Goal: Transaction & Acquisition: Obtain resource

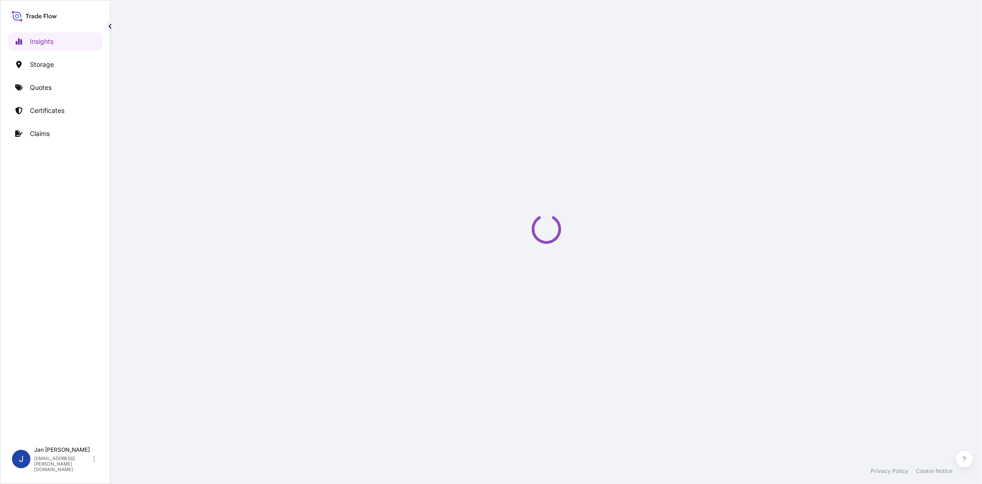
select select "2025"
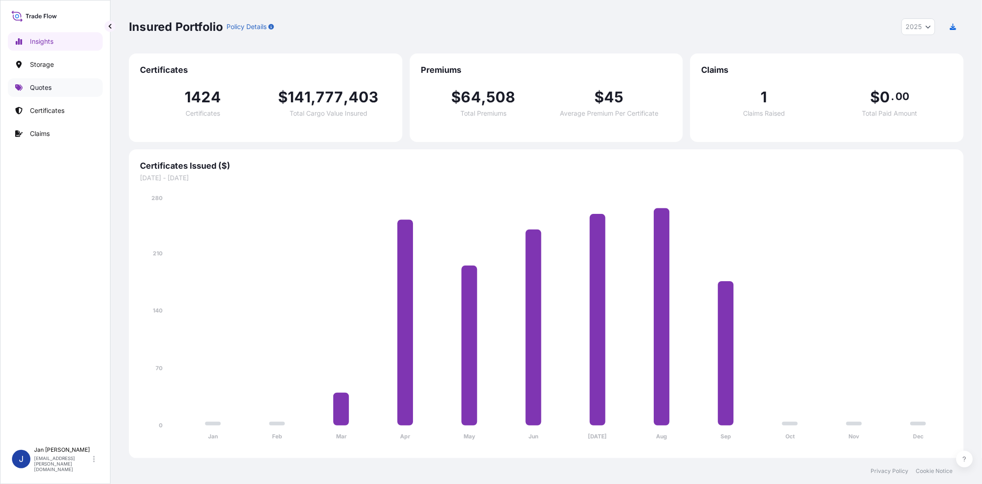
click at [57, 87] on link "Quotes" at bounding box center [55, 87] width 95 height 18
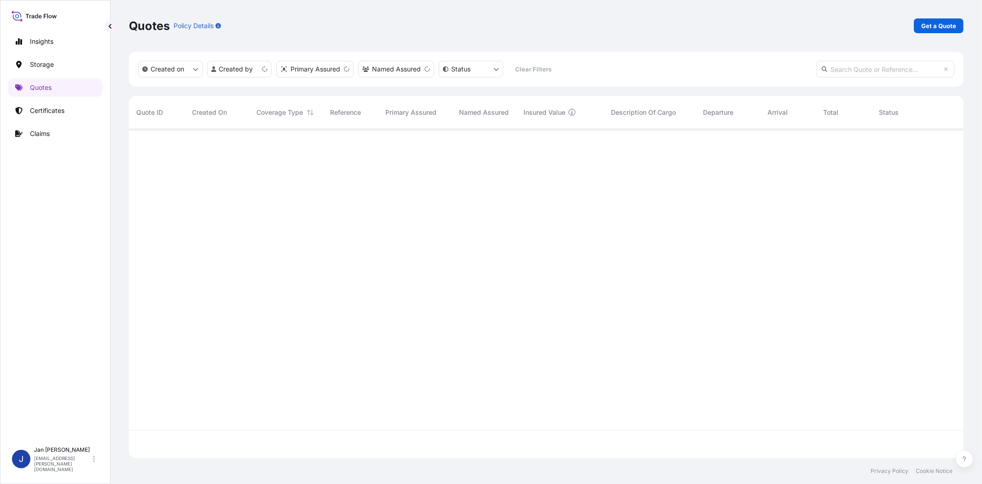
scroll to position [326, 827]
click at [934, 28] on p "Get a Quote" at bounding box center [939, 25] width 35 height 9
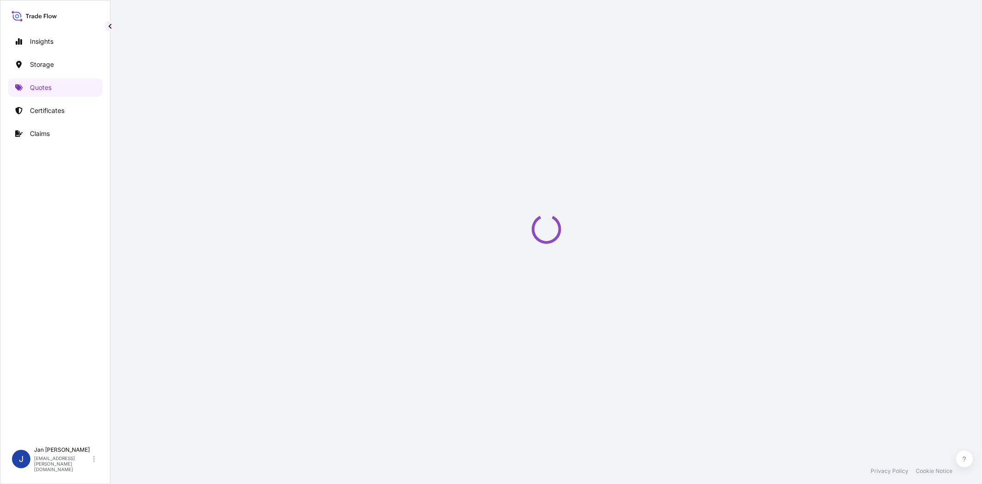
select select "Water"
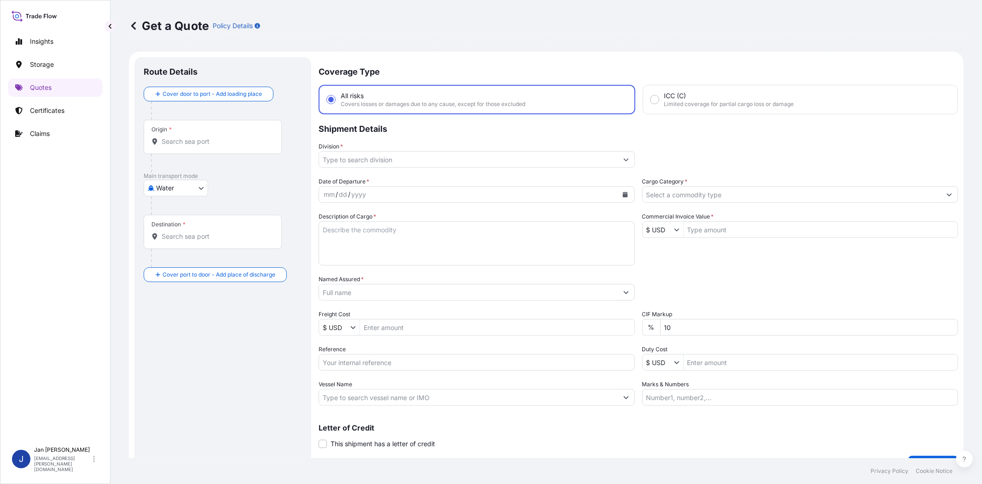
scroll to position [15, 0]
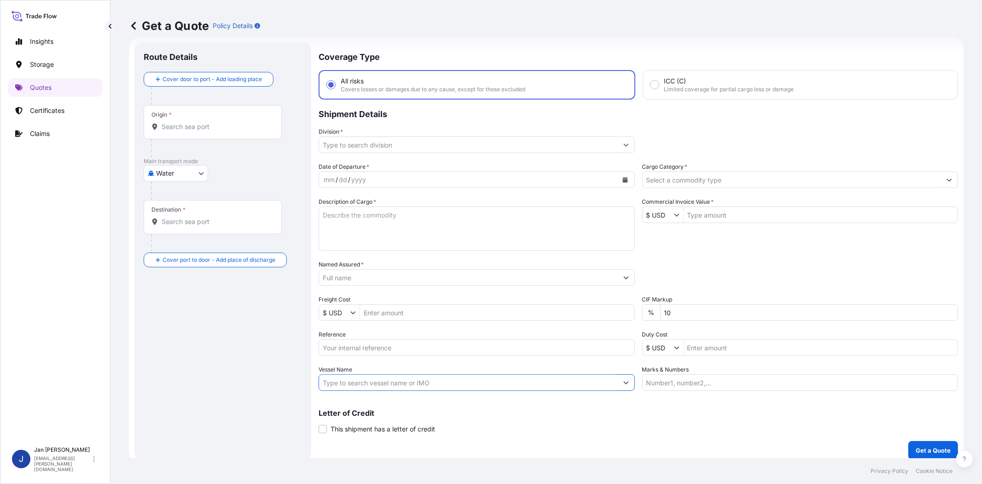
click at [443, 378] on input "Vessel Name" at bounding box center [468, 382] width 299 height 17
paste input "AL RIFFA"
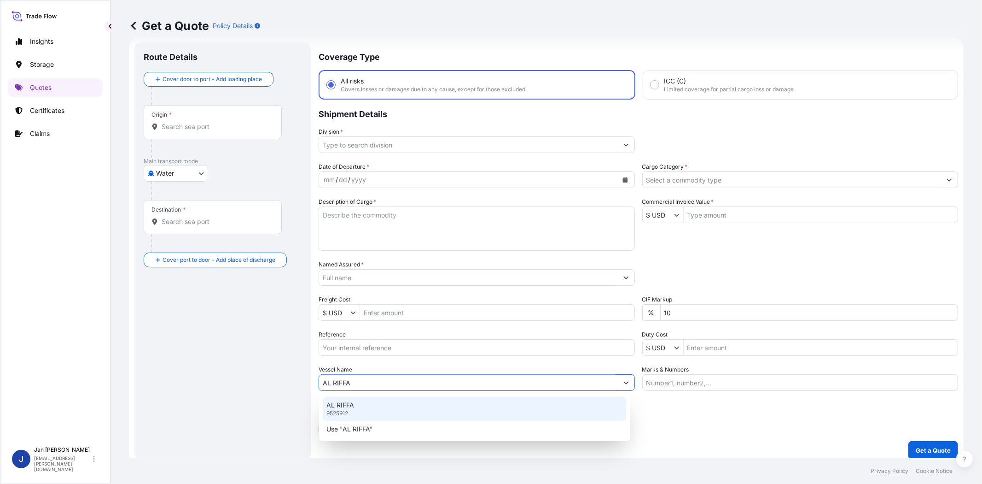
click at [421, 406] on div "AL RIFFA 9525912" at bounding box center [475, 409] width 304 height 24
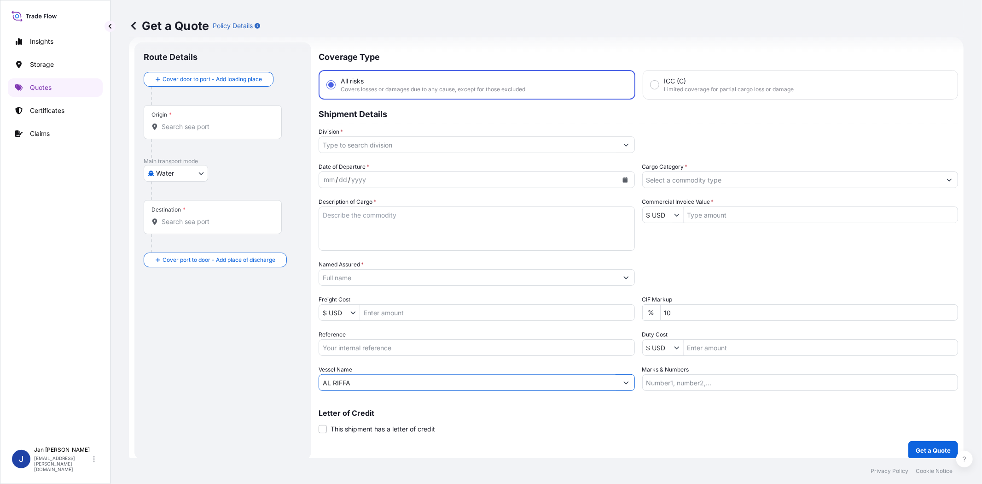
type input "AL RIFFA"
click at [439, 273] on input "Named Assured *" at bounding box center [468, 277] width 299 height 17
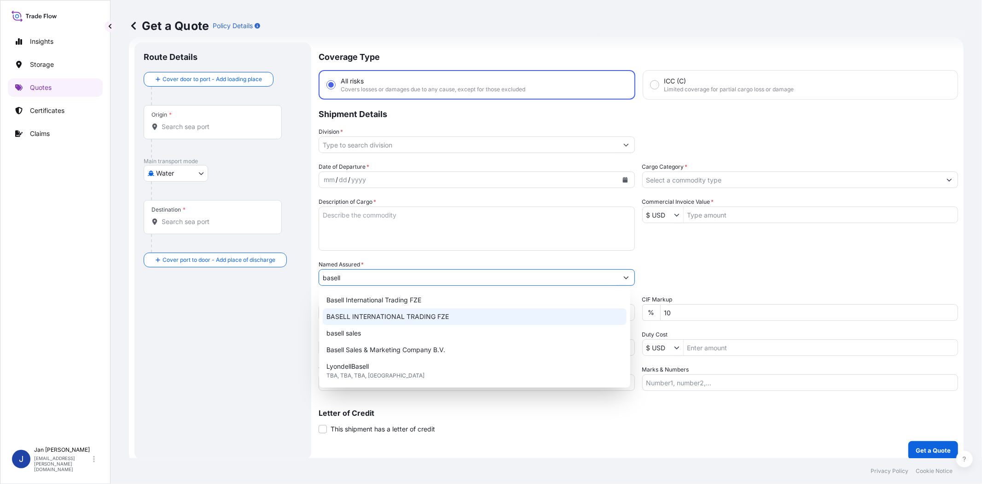
click at [407, 318] on span "BASELL INTERNATIONAL TRADING FZE" at bounding box center [388, 316] width 123 height 9
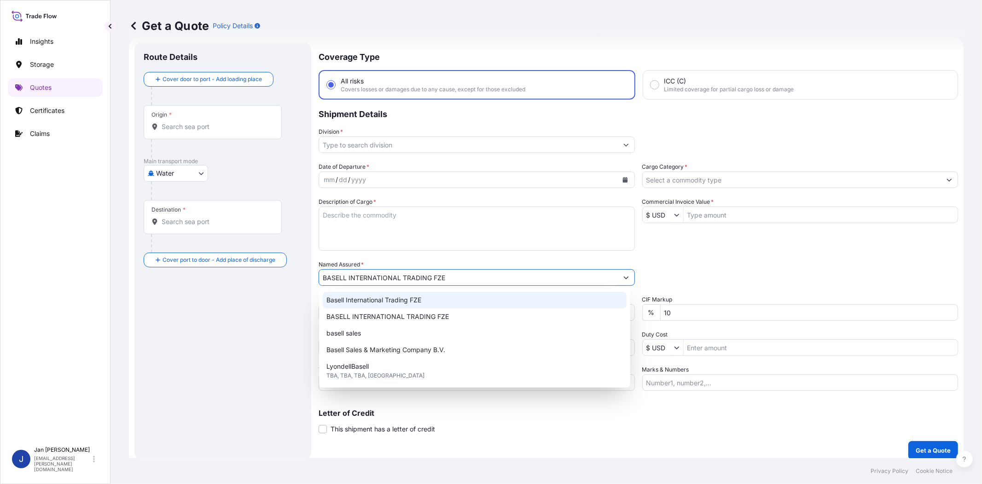
type input "BASELL INTERNATIONAL TRADING FZE"
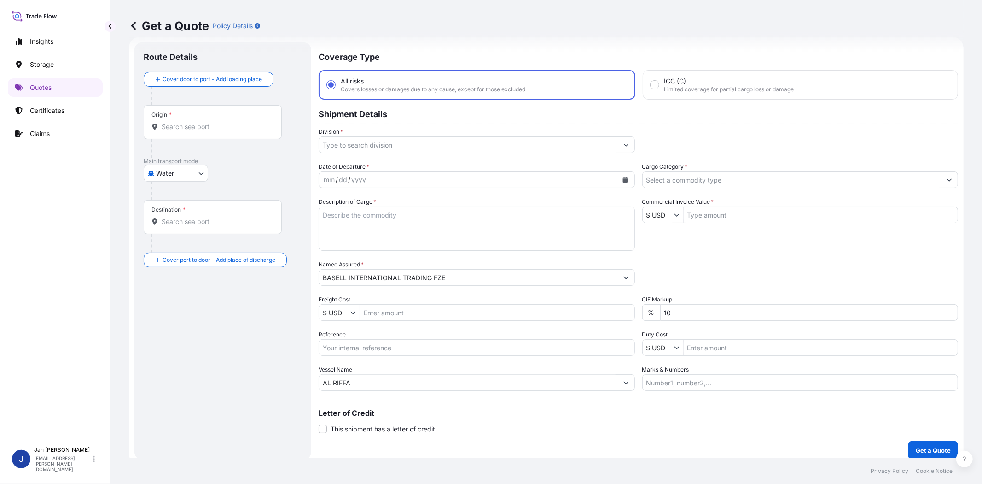
click at [737, 261] on div "Packing Category Type to search a container mode Please select a primary mode o…" at bounding box center [801, 273] width 316 height 26
click at [742, 215] on input "Commercial Invoice Value *" at bounding box center [821, 214] width 275 height 17
paste input "76,826.71"
type input "76,826.71"
click at [658, 215] on input "$ USD" at bounding box center [658, 214] width 31 height 17
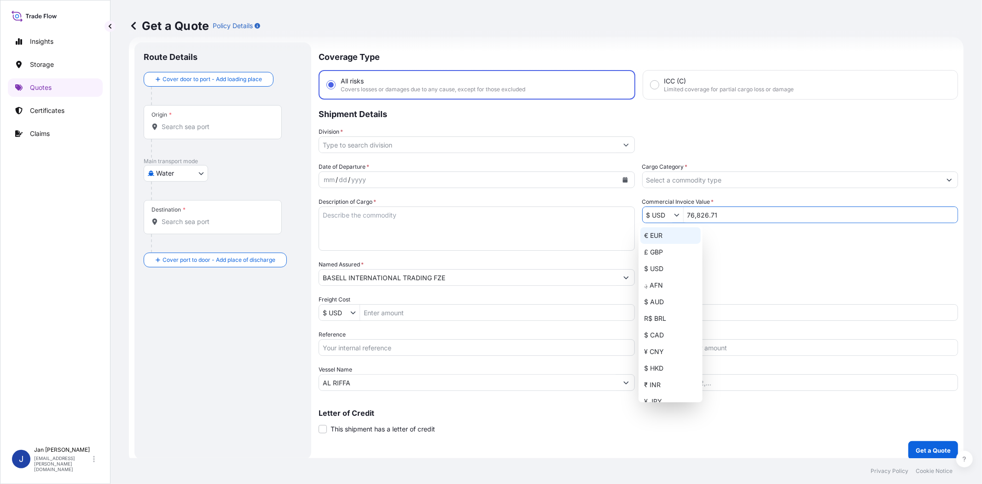
click at [663, 233] on div "€ EUR" at bounding box center [671, 235] width 60 height 17
type input "€ EUR"
click at [687, 176] on input "Cargo Category *" at bounding box center [792, 179] width 299 height 17
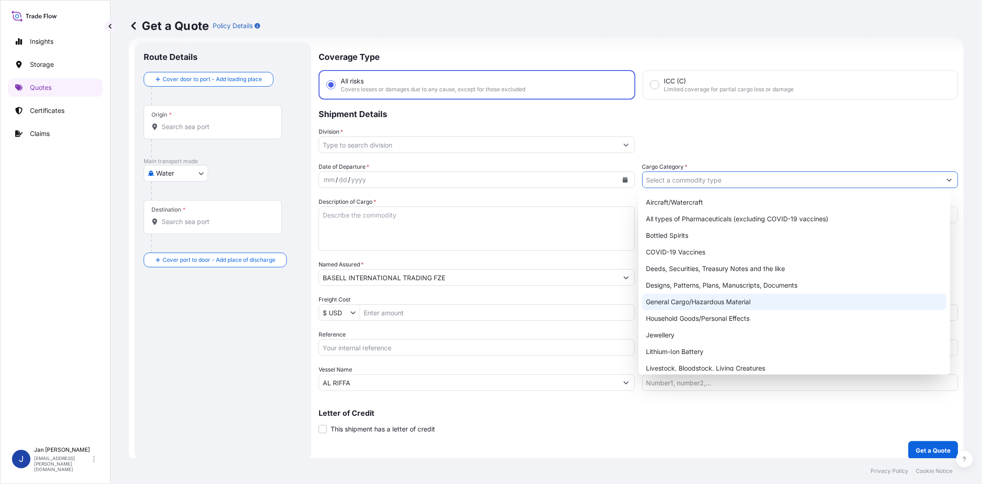
click at [679, 299] on div "General Cargo/Hazardous Material" at bounding box center [795, 301] width 304 height 17
type input "General Cargo/Hazardous Material"
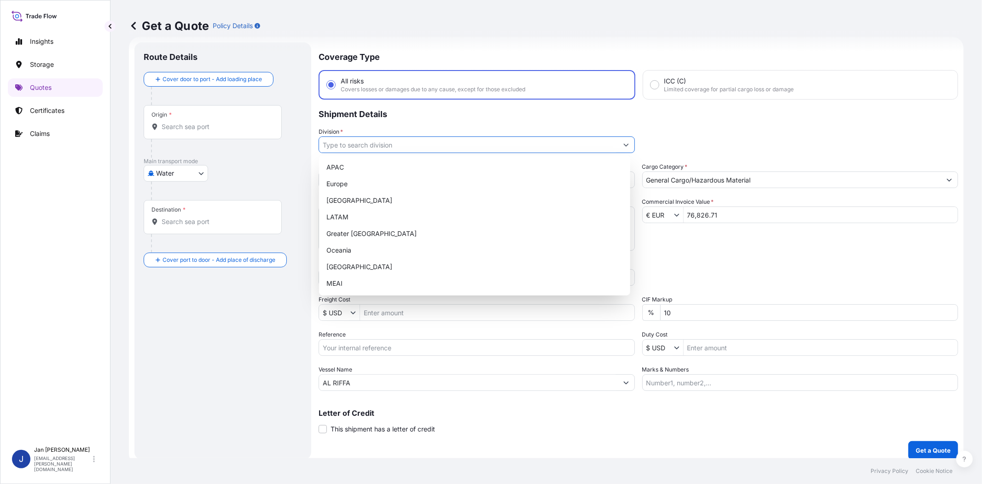
click at [436, 146] on input "Division *" at bounding box center [468, 144] width 299 height 17
click at [427, 178] on div "Europe" at bounding box center [475, 183] width 304 height 17
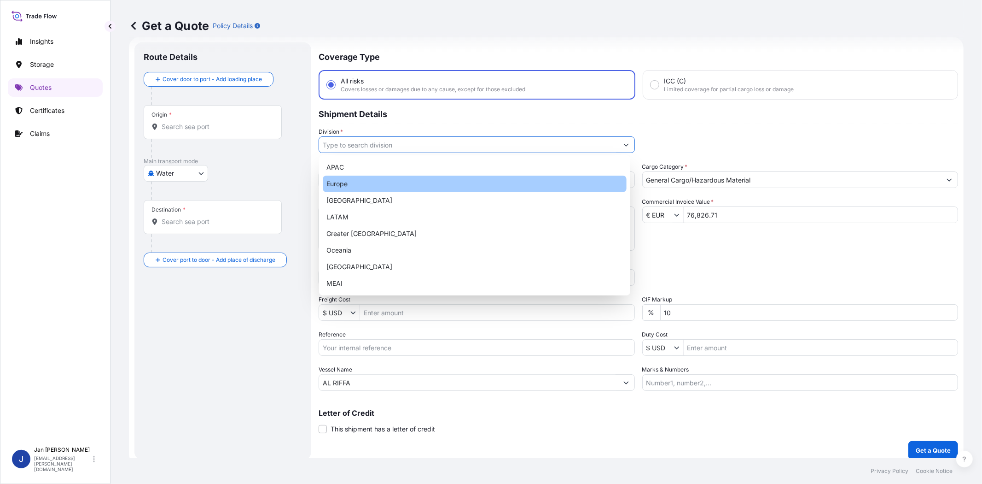
type input "Europe"
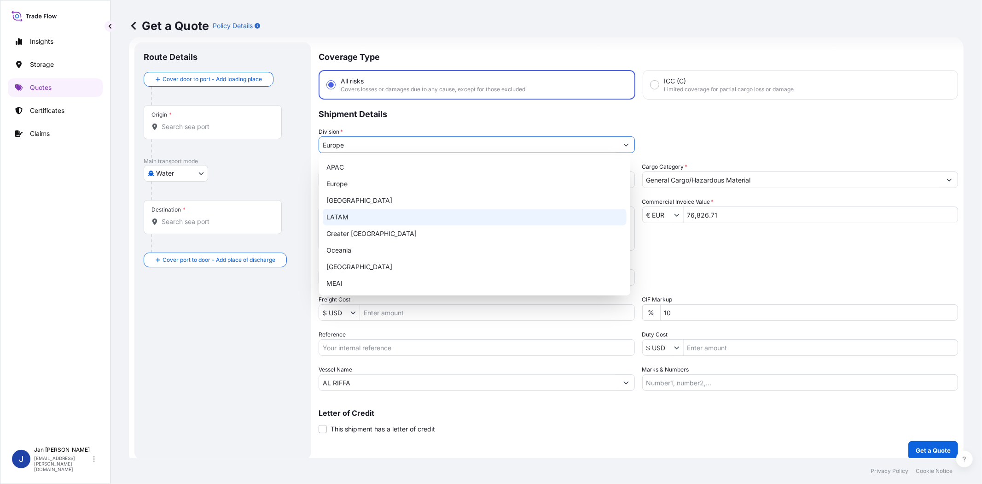
click at [727, 217] on input "76,826.71" at bounding box center [821, 214] width 275 height 17
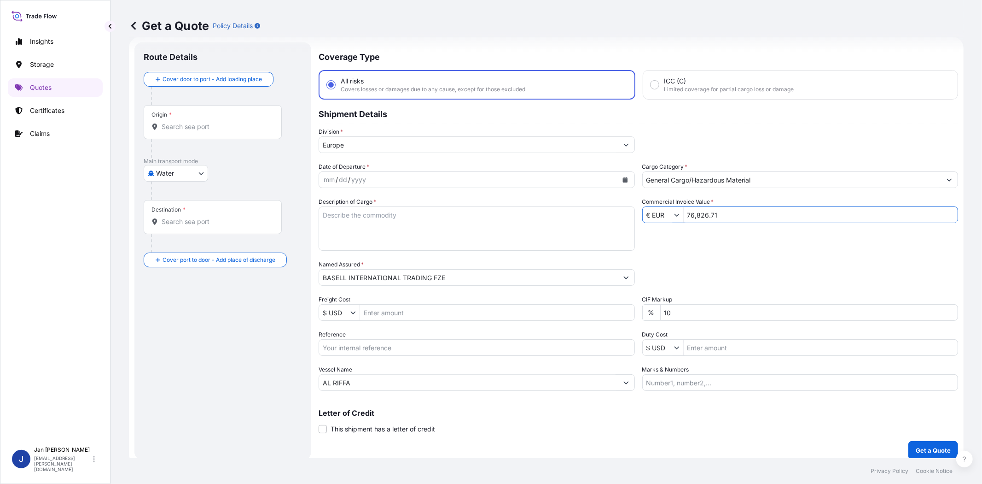
click at [721, 260] on div "Packing Category Type to search a container mode Please select a primary mode o…" at bounding box center [801, 273] width 316 height 26
click at [389, 177] on div "mm / dd / yyyy" at bounding box center [468, 179] width 299 height 17
click at [623, 177] on icon "Calendar" at bounding box center [625, 180] width 5 height 6
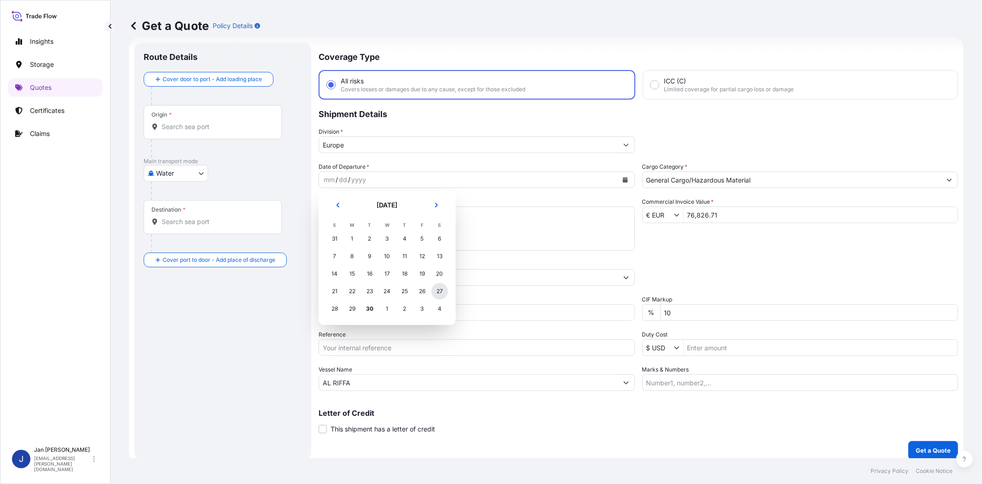
click at [444, 287] on div "27" at bounding box center [440, 291] width 17 height 17
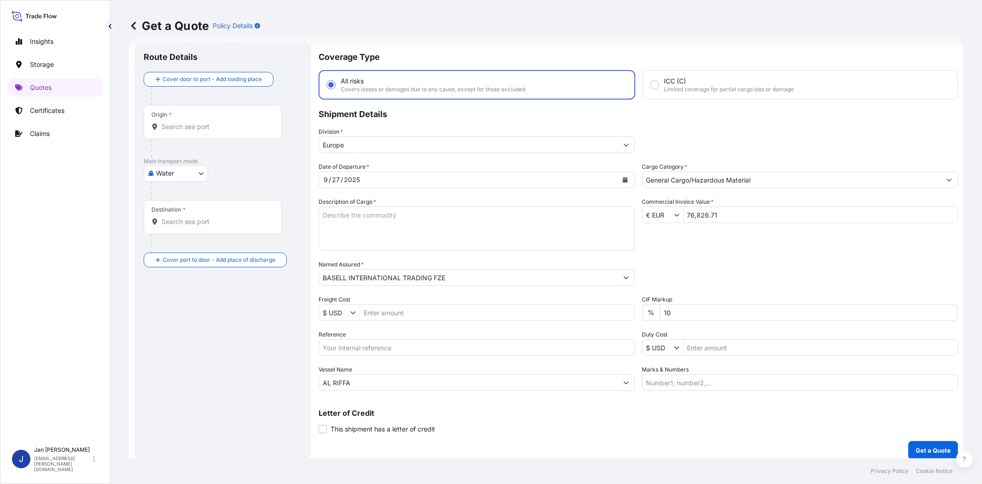
click at [701, 252] on div "Date of Departure * 9 / 27 / 2025 Cargo Category * General Cargo/Hazardous Mate…" at bounding box center [639, 276] width 640 height 228
click at [501, 351] on input "Reference" at bounding box center [477, 347] width 316 height 17
paste input "1187444401 // 5013255636 5013248629 304276597"
type input "1187444401 // 5013255636 5013248629 304276597"
click at [727, 267] on div "Packing Category Type to search a container mode Please select a primary mode o…" at bounding box center [801, 273] width 316 height 26
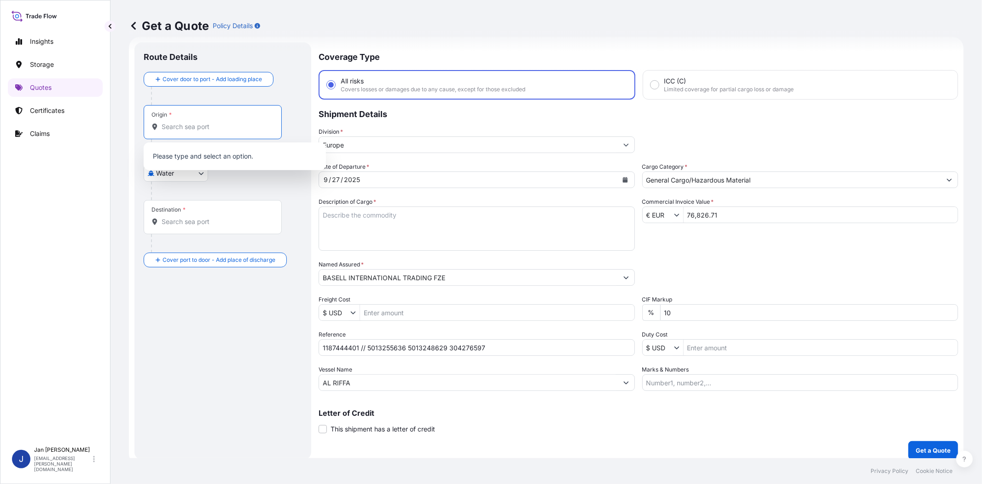
click at [184, 125] on input "Origin *" at bounding box center [216, 126] width 109 height 9
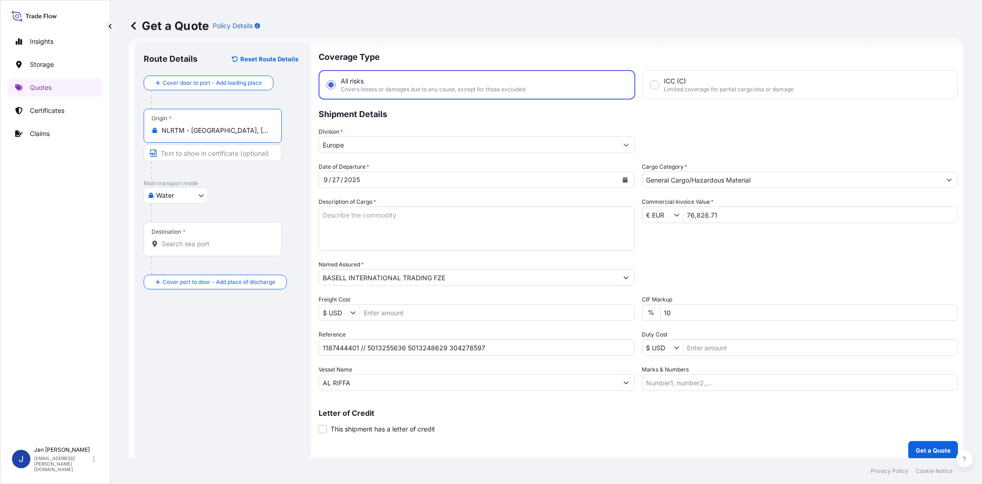
type input "NLRTM - Rotterdam, Netherlands"
click at [210, 246] on input "Destination *" at bounding box center [216, 243] width 109 height 9
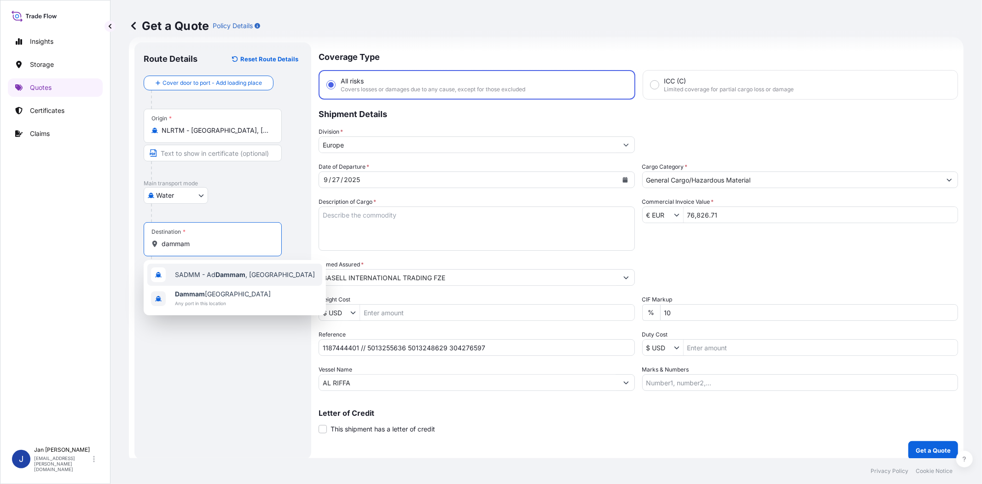
click at [215, 272] on span "SADMM - Ad Dammam , Saudi Arabia" at bounding box center [245, 274] width 140 height 9
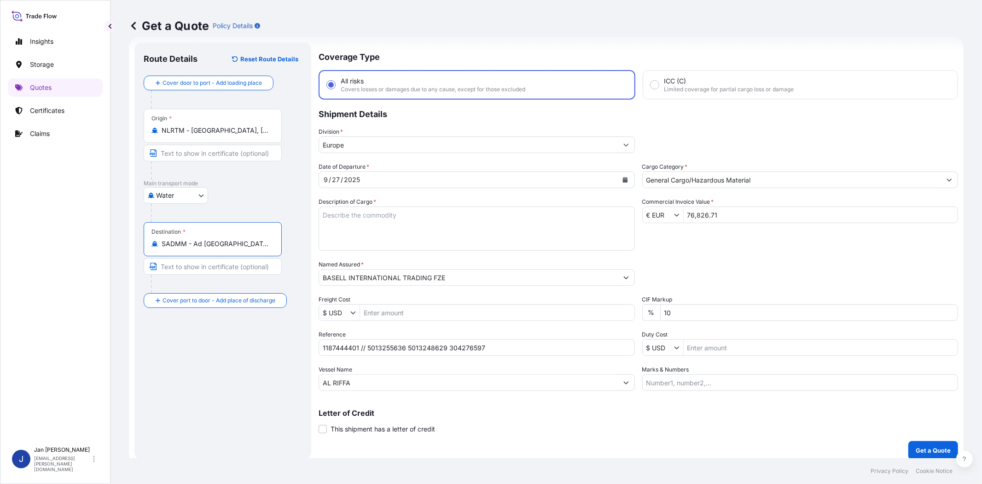
type input "SADMM - Ad Dammam, Saudi Arabia"
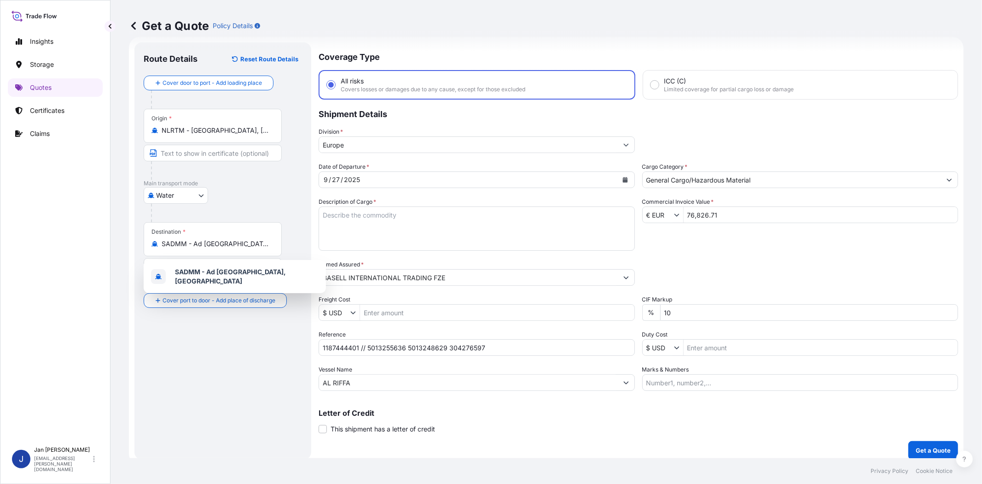
click at [723, 265] on div "Packing Category Type to search a container mode Please select a primary mode o…" at bounding box center [801, 273] width 316 height 26
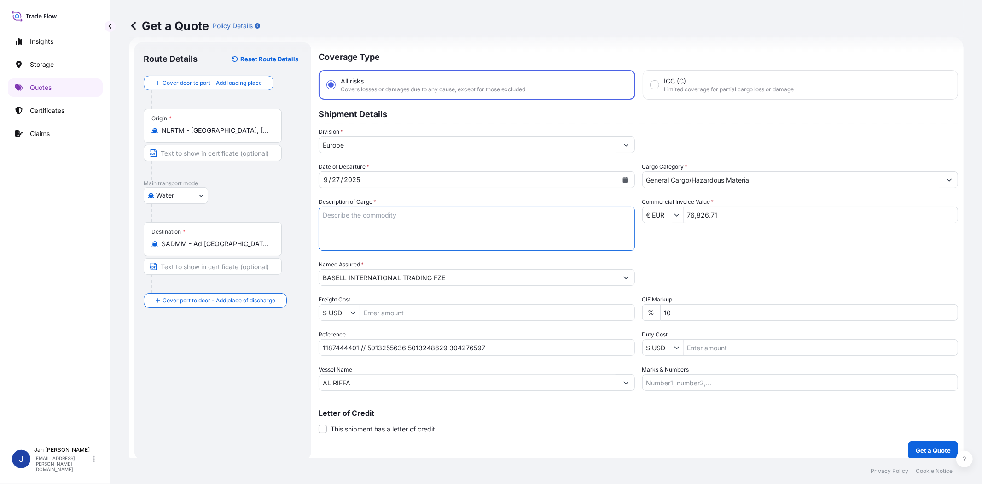
click at [551, 222] on textarea "Description of Cargo *" at bounding box center [477, 228] width 316 height 44
paste textarea "BAGS LOADED ONTO 36 PALLETS LOADED INTO 2 40' HIGH CUBE CONTAINER ADSYL 5 C 39 F"
click at [321, 212] on textarea "BAGS LOADED ONTO 36 PALLETS LOADED INTO 2 40' HIGH CUBE CONTAINER ADSYL 5 C 39 F" at bounding box center [477, 228] width 316 height 44
type textarea "1980 BAGS LOADED ONTO 36 PALLETS LOADED INTO 2 40' HIGH CUBE CONTAINER ADSYL 5 …"
click at [659, 379] on input "Marks & Numbers" at bounding box center [801, 382] width 316 height 17
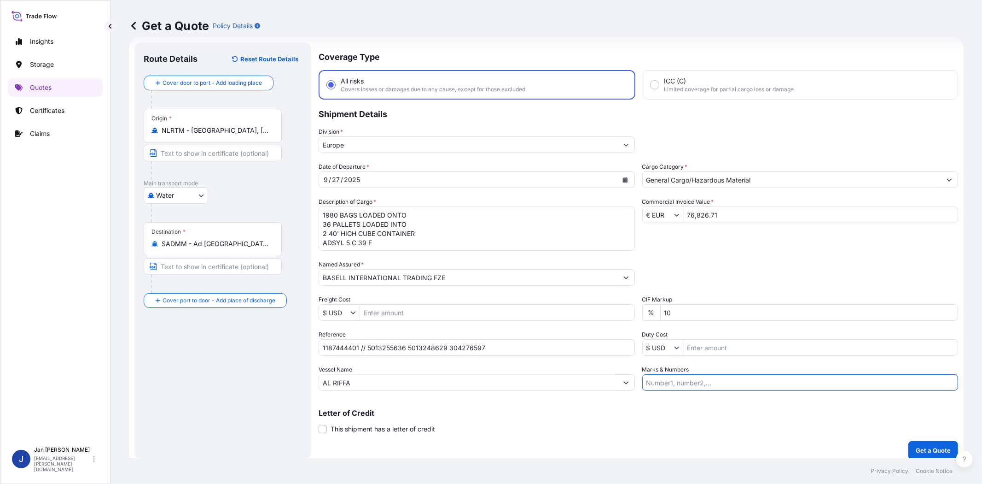
paste input "G.P.I. - DAMMAM PO NO : 4200001836 G.P.I. - DAMMAM ADVANCED POLYOLEFINS ADSYL 5…"
type input "G.P.I. - DAMMAM PO NO : 4200001836 G.P.I. - DAMMAM ADVANCED POLYOLEFINS ADSYL 5…"
click at [924, 446] on p "Get a Quote" at bounding box center [933, 449] width 35 height 9
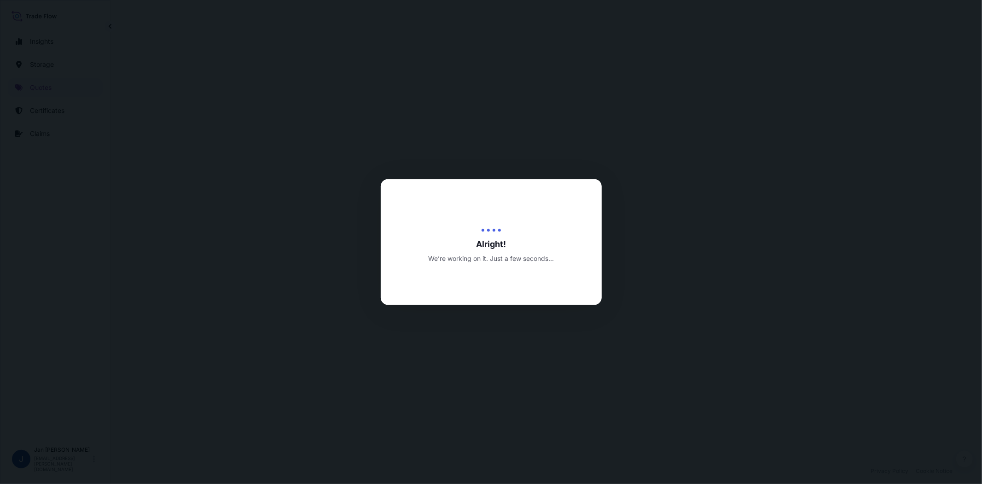
select select "Water"
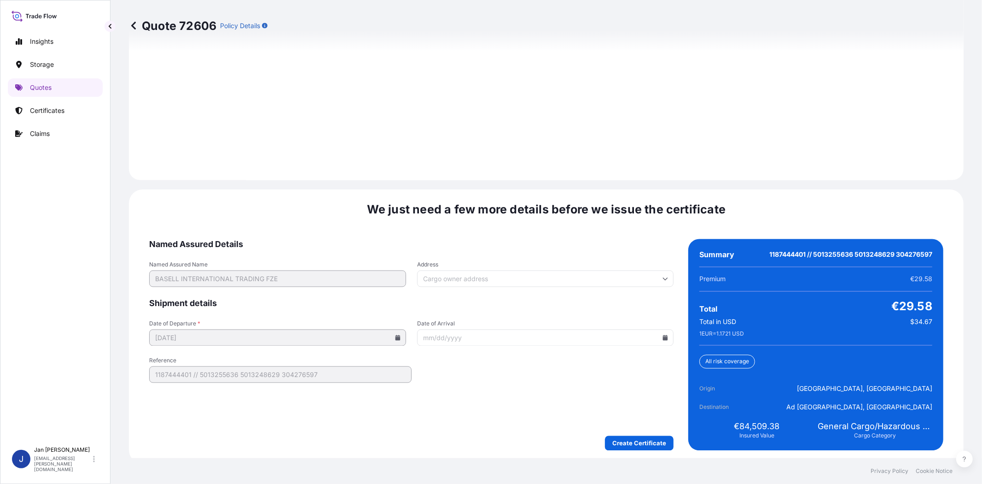
scroll to position [1272, 0]
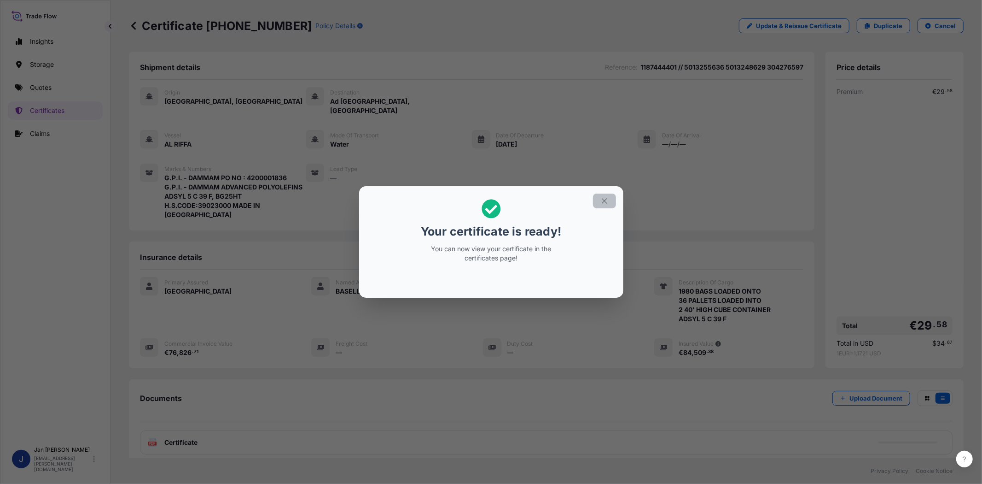
click at [604, 202] on icon "button" at bounding box center [605, 201] width 8 height 8
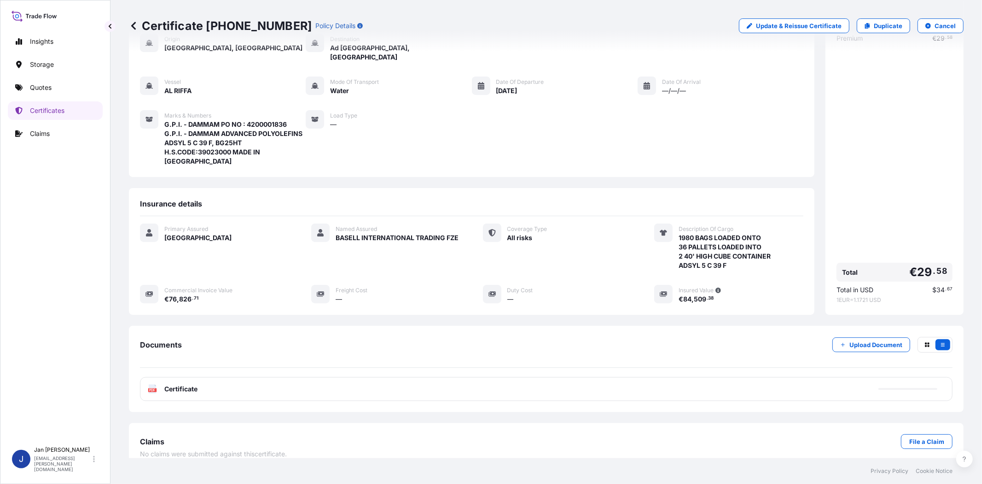
scroll to position [57, 0]
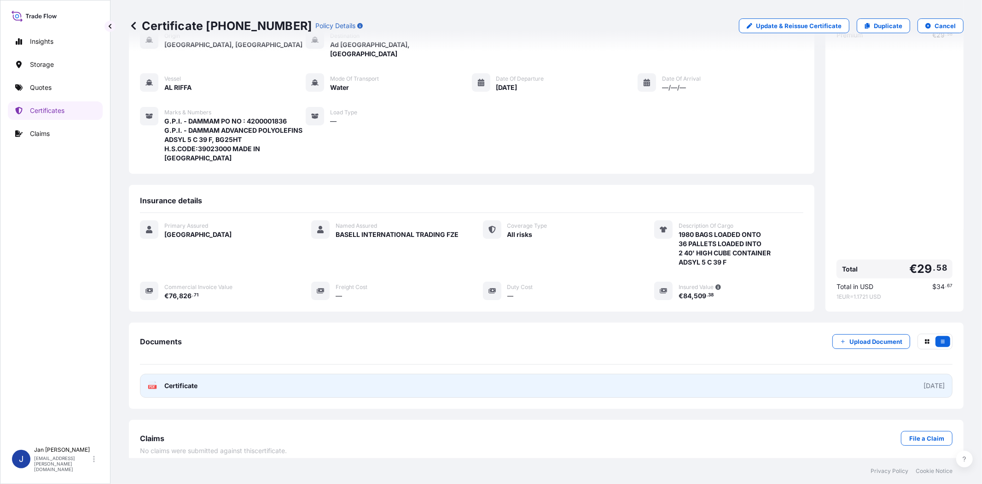
click at [166, 381] on span "Certificate" at bounding box center [180, 385] width 33 height 9
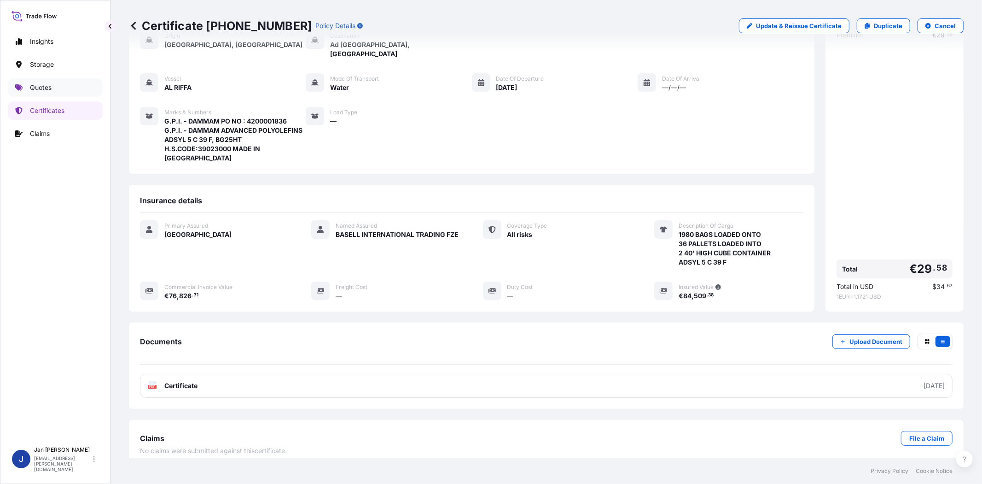
click at [56, 89] on link "Quotes" at bounding box center [55, 87] width 95 height 18
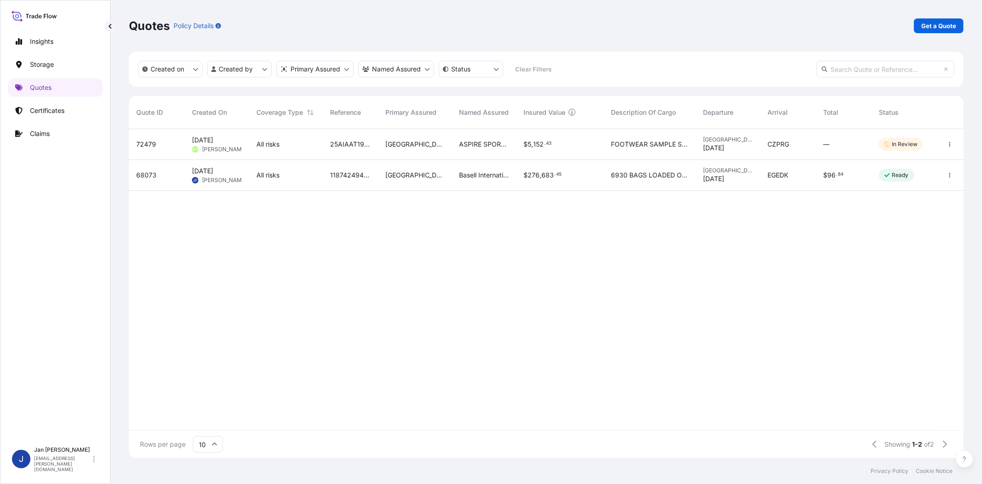
scroll to position [326, 827]
click at [947, 27] on p "Get a Quote" at bounding box center [939, 25] width 35 height 9
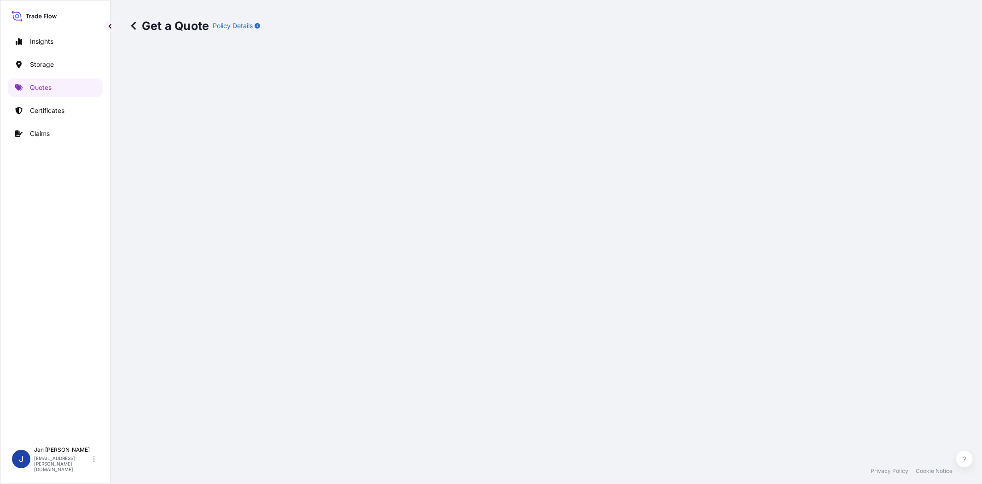
select select "Water"
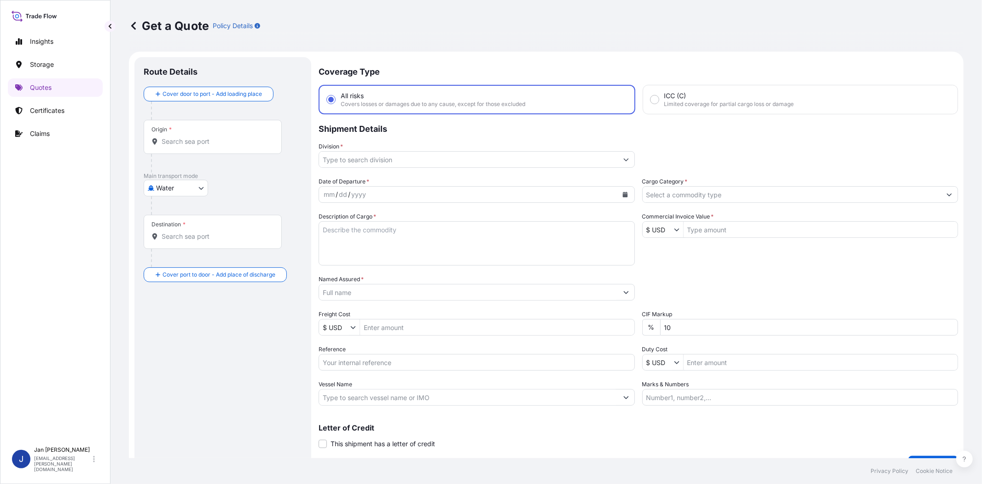
scroll to position [15, 0]
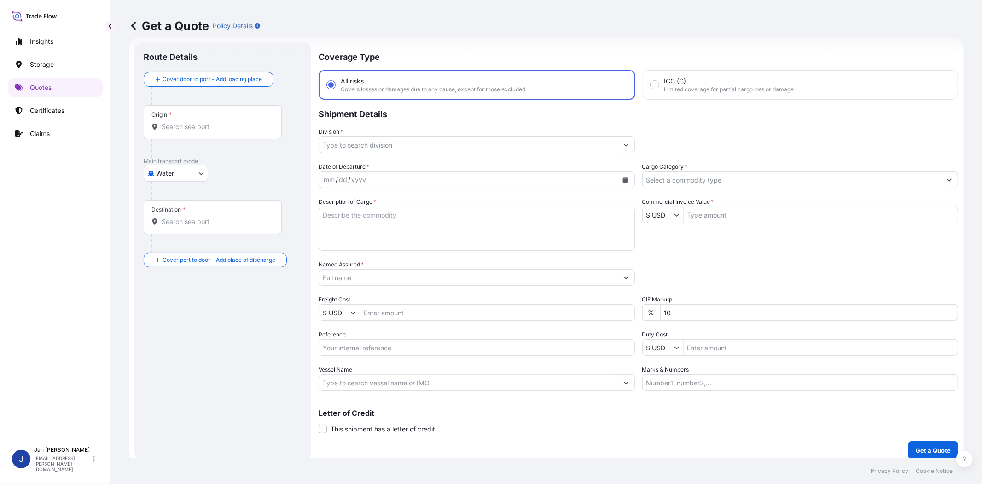
click at [660, 218] on input "$ USD" at bounding box center [658, 214] width 31 height 17
click at [654, 236] on div "€ EUR" at bounding box center [671, 235] width 60 height 17
type input "€ EUR"
click at [732, 210] on input "Commercial Invoice Value *" at bounding box center [821, 214] width 275 height 17
paste input "143,152.27"
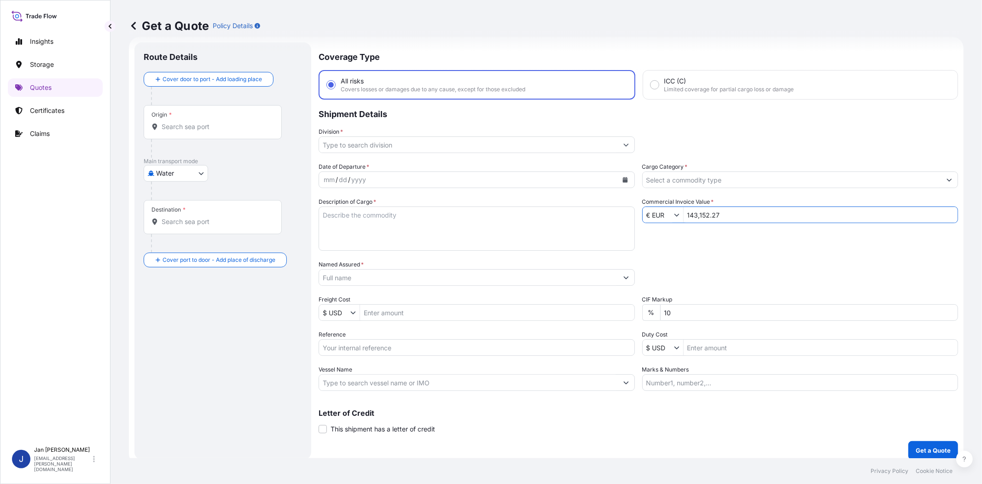
type input "143,152.27"
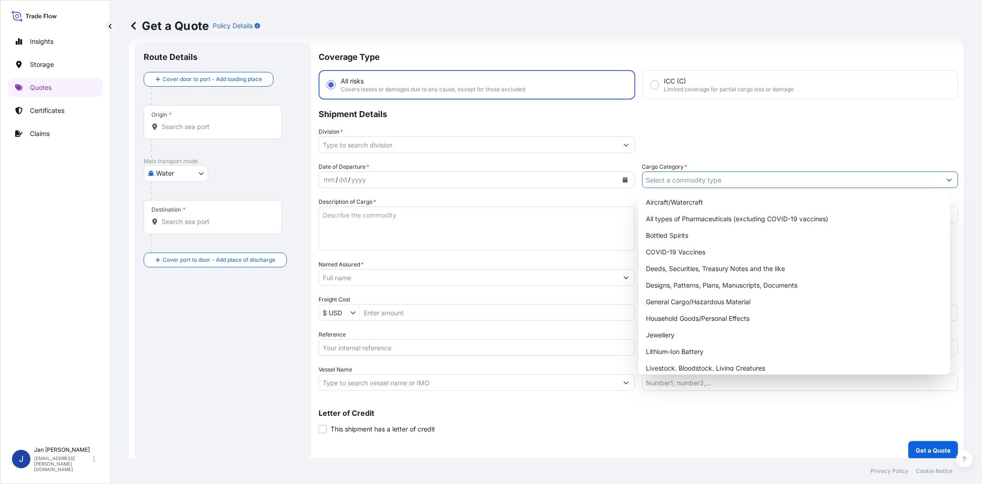
click at [730, 178] on input "Cargo Category *" at bounding box center [792, 179] width 299 height 17
click at [726, 295] on div "General Cargo/Hazardous Material" at bounding box center [795, 301] width 304 height 17
type input "General Cargo/Hazardous Material"
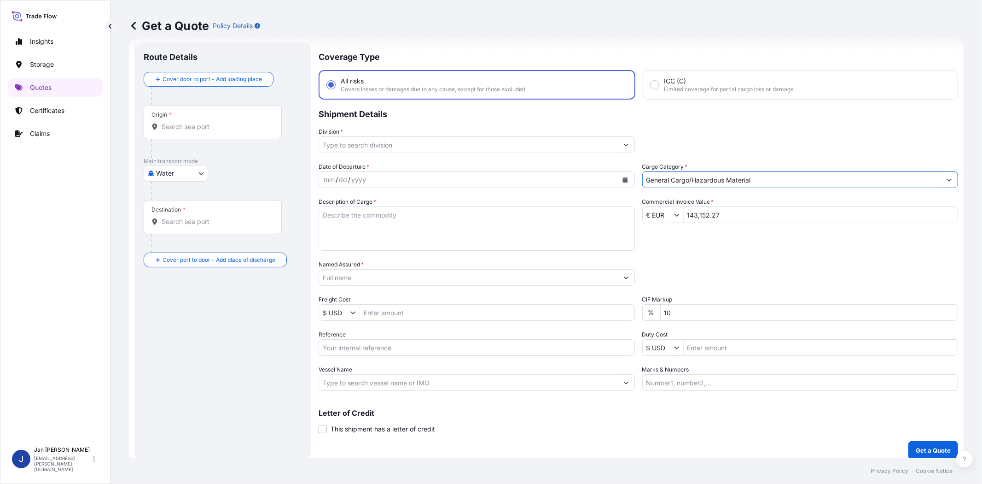
click at [740, 236] on div "Date of Departure * mm / dd / yyyy Cargo Category * General Cargo/Hazardous Mat…" at bounding box center [639, 276] width 640 height 228
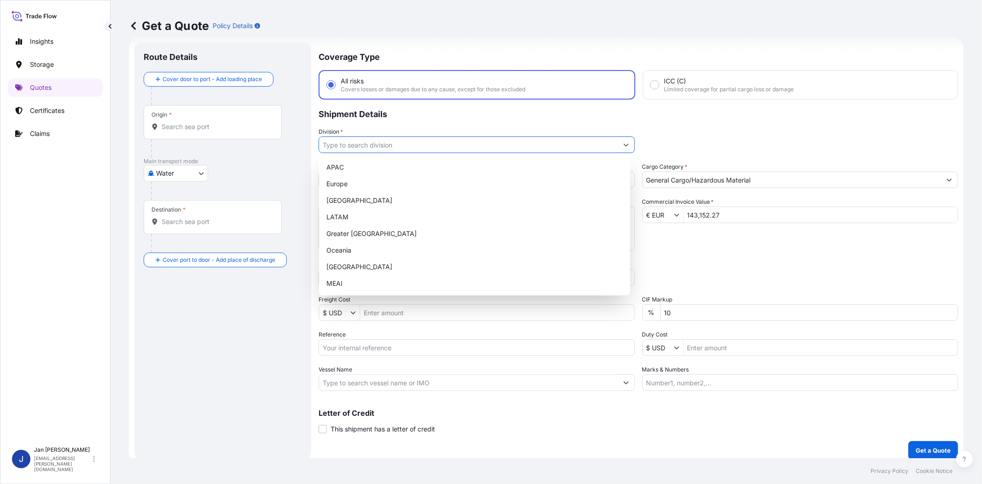
click at [417, 144] on input "Division *" at bounding box center [468, 144] width 299 height 17
click at [403, 189] on div "Europe" at bounding box center [475, 183] width 304 height 17
type input "Europe"
click at [761, 127] on div "Division * Europe" at bounding box center [639, 140] width 640 height 26
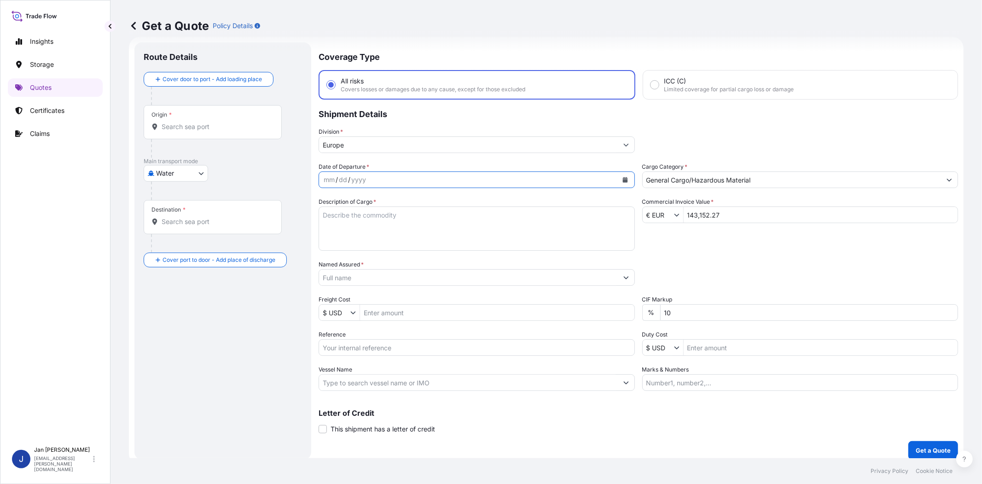
click at [623, 181] on icon "Calendar" at bounding box center [625, 180] width 5 height 6
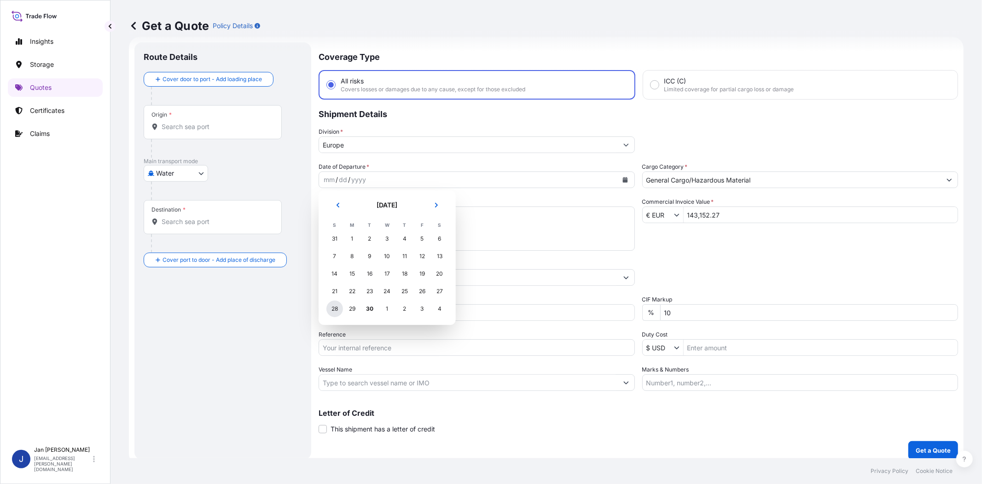
click at [332, 311] on div "28" at bounding box center [335, 308] width 17 height 17
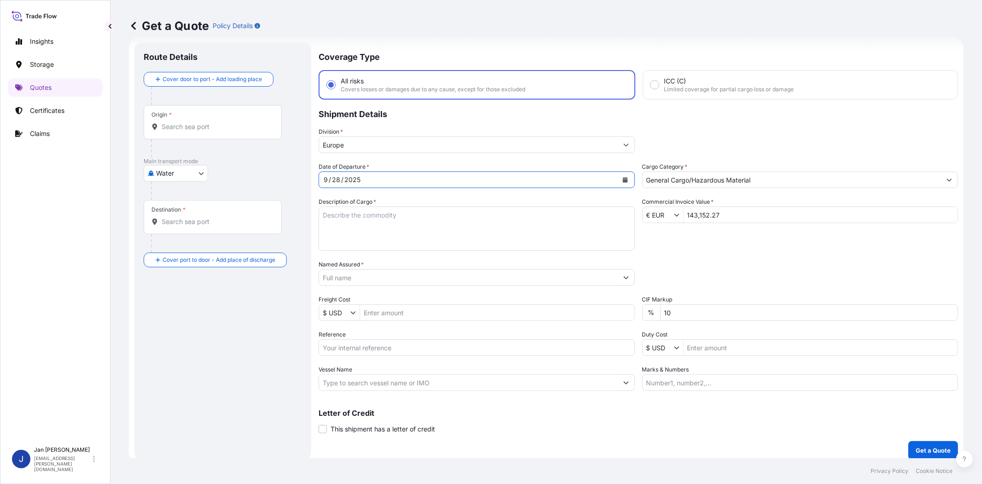
click at [723, 254] on div "Date of Departure * 9 / 28 / 2025 Cargo Category * General Cargo/Hazardous Mate…" at bounding box center [639, 276] width 640 height 228
click at [513, 274] on input "Named Assured *" at bounding box center [468, 277] width 299 height 17
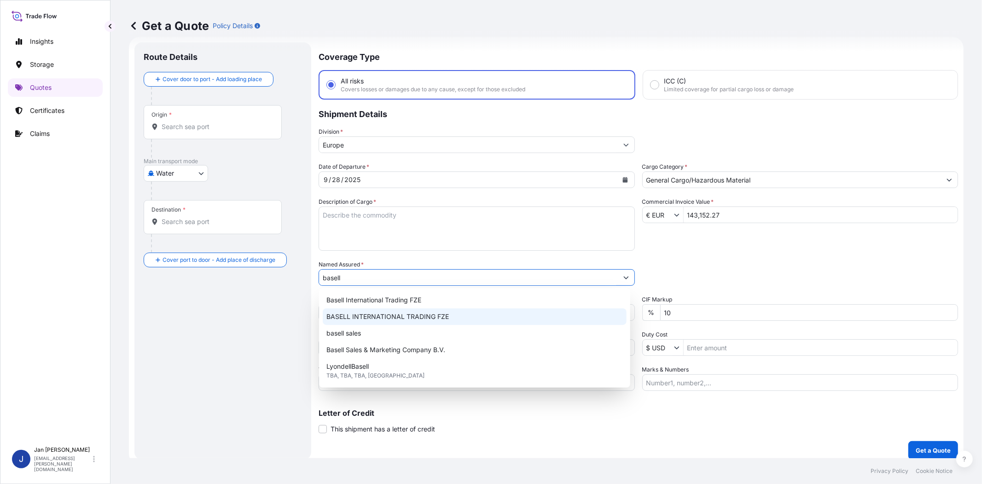
click at [450, 316] on div "BASELL INTERNATIONAL TRADING FZE" at bounding box center [475, 316] width 304 height 17
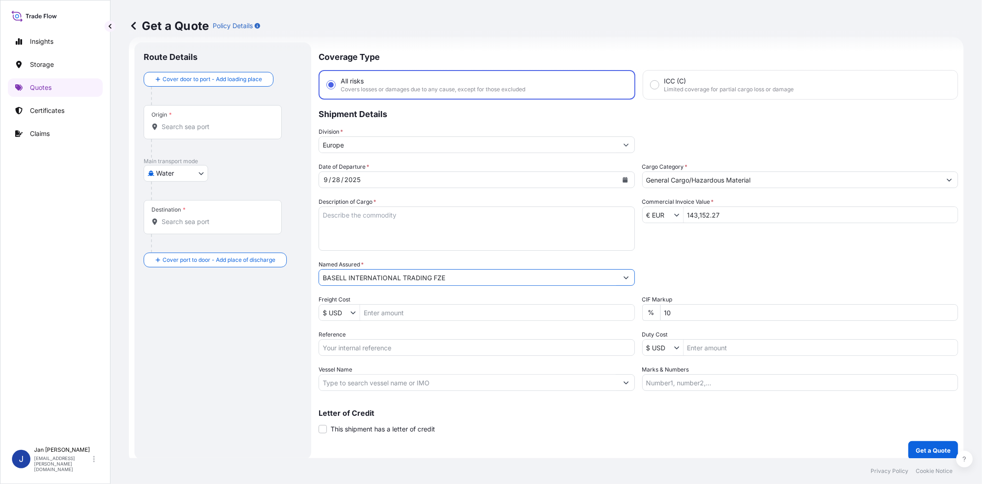
type input "BASELL INTERNATIONAL TRADING FZE"
click at [713, 240] on div "Date of Departure * 9 / 28 / 2025 Cargo Category * General Cargo/Hazardous Mate…" at bounding box center [639, 276] width 640 height 228
click at [400, 347] on input "Reference" at bounding box center [477, 347] width 316 height 17
click at [496, 388] on input "Vessel Name" at bounding box center [468, 382] width 299 height 17
paste input "CMA CGM IGUACU"
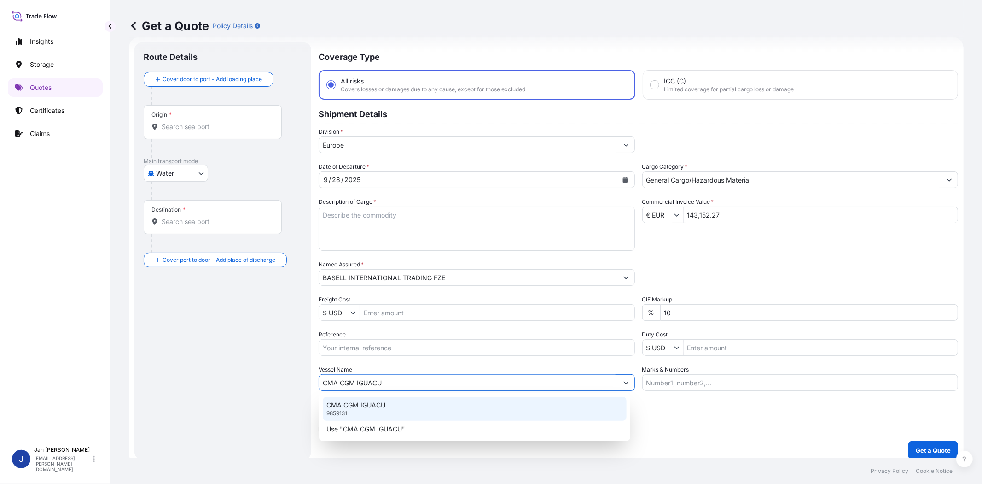
click at [385, 408] on p "CMA CGM IGUACU" at bounding box center [356, 404] width 59 height 9
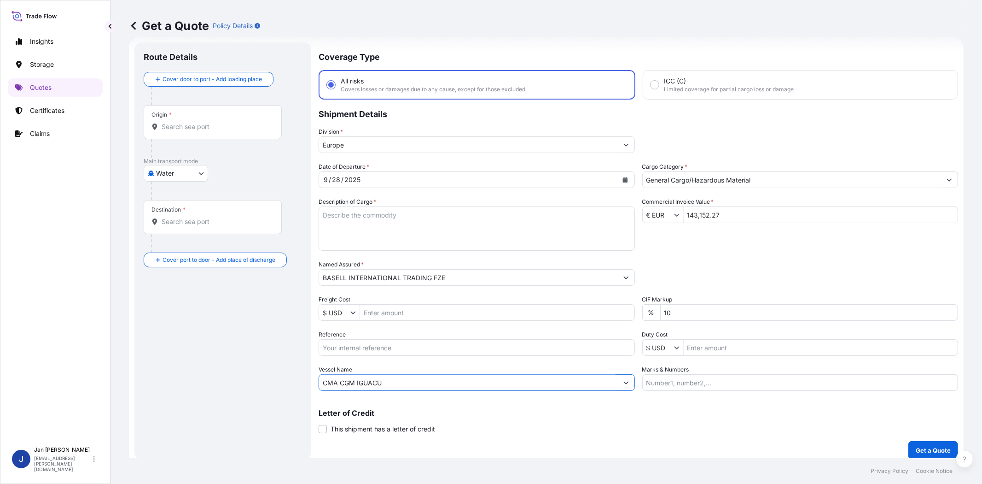
type input "CMA CGM IGUACU"
click at [222, 128] on input "Origin *" at bounding box center [216, 126] width 109 height 9
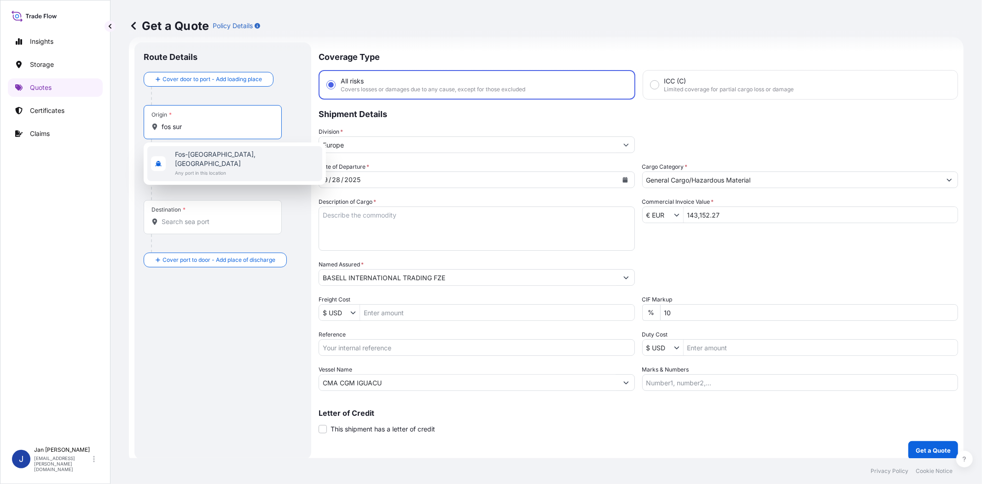
click at [227, 157] on span "Fos-sur-Mer, France" at bounding box center [247, 159] width 144 height 18
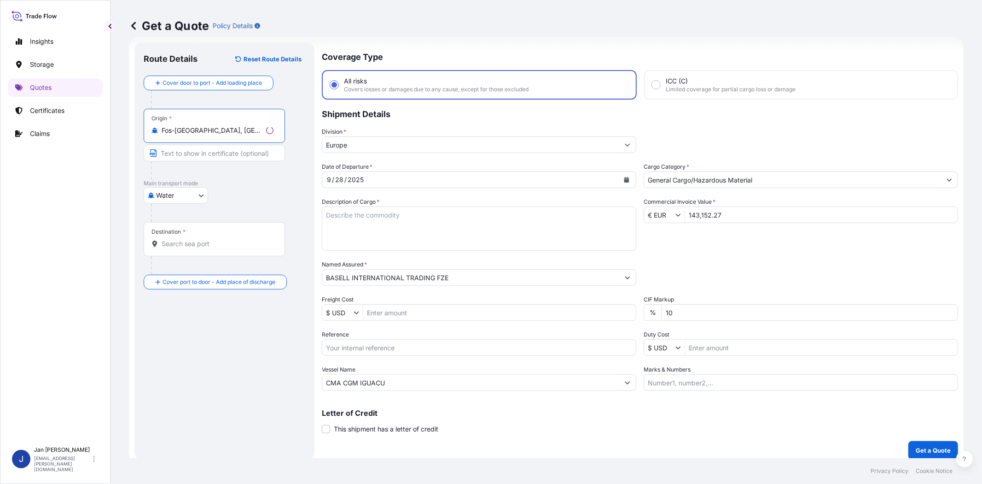
type input "Fos-sur-Mer, France"
click at [215, 245] on input "Destination *" at bounding box center [216, 243] width 109 height 9
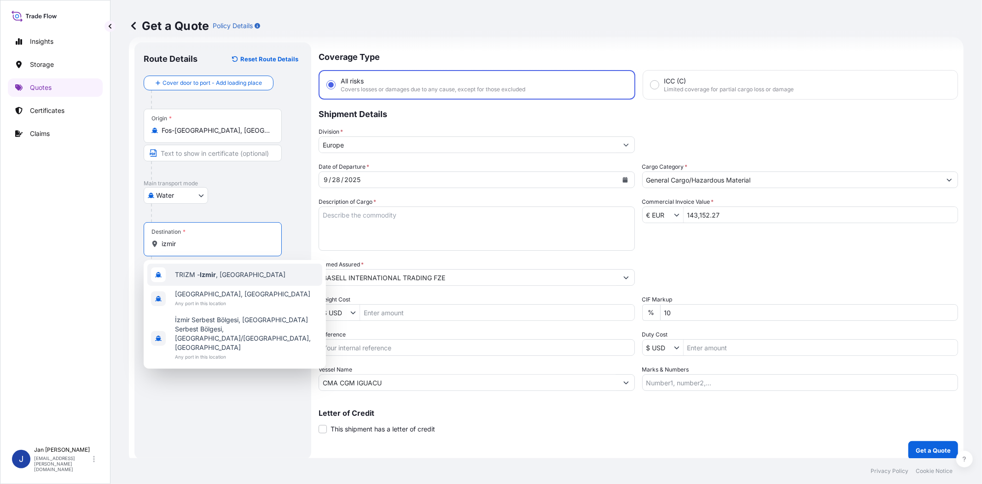
click at [217, 270] on span "TRIZM - Izmir , Turkey" at bounding box center [230, 274] width 111 height 9
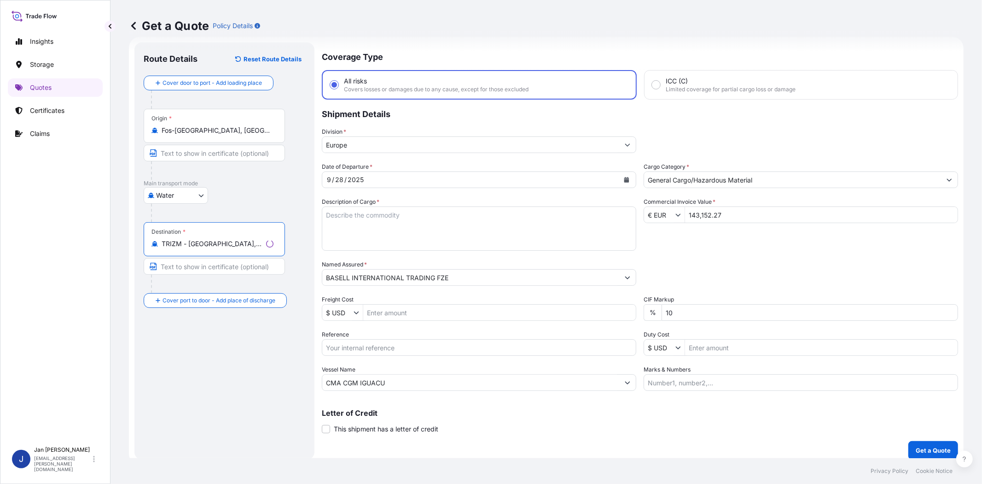
type input "TRIZM - Izmir, Turkey"
click at [214, 362] on div "Route Details Reset Route Details Cover door to port - Add loading place Place …" at bounding box center [225, 251] width 162 height 398
click at [438, 227] on textarea "Description of Cargo *" at bounding box center [477, 228] width 316 height 44
paste textarea "BAGS LOADED ONTO 18 PALLETS LOADED INTO 1 40' HIGH CUBE CONTAINER LUPOLEN 2426H"
click at [324, 209] on textarea "BAGS LOADED ONTO 18 PALLETS LOADED INTO 1 40' HIGH CUBE CONTAINER LUPOLEN 2426H" at bounding box center [477, 228] width 316 height 44
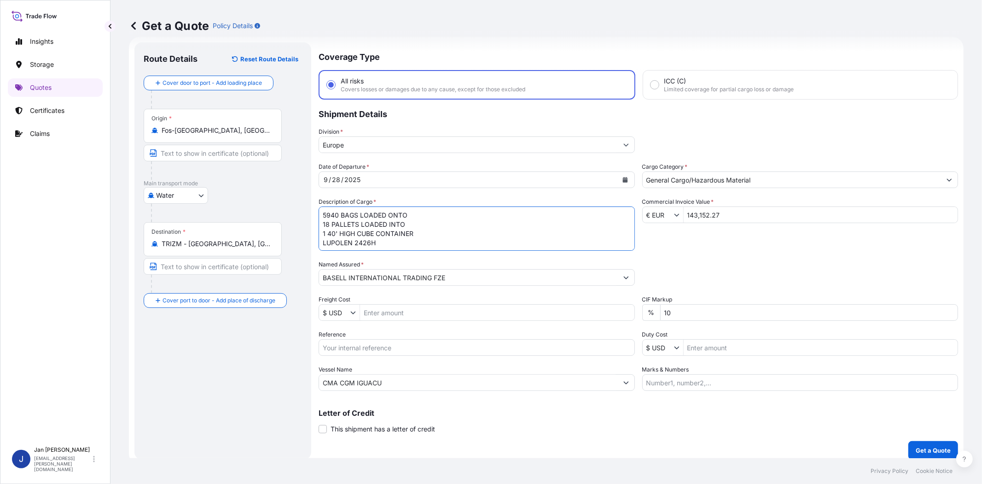
type textarea "5940 BAGS LOADED ONTO 18 PALLETS LOADED INTO 1 40' HIGH CUBE CONTAINER LUPOLEN …"
click at [817, 258] on div "Date of Departure * 9 / 28 / 2025 Cargo Category * General Cargo/Hazardous Mate…" at bounding box center [639, 276] width 640 height 228
click at [702, 384] on input "Marks & Numbers" at bounding box center [801, 382] width 316 height 17
paste input "BAREKS / TURKIYE"
type input "BAREKS / TURKIYE"
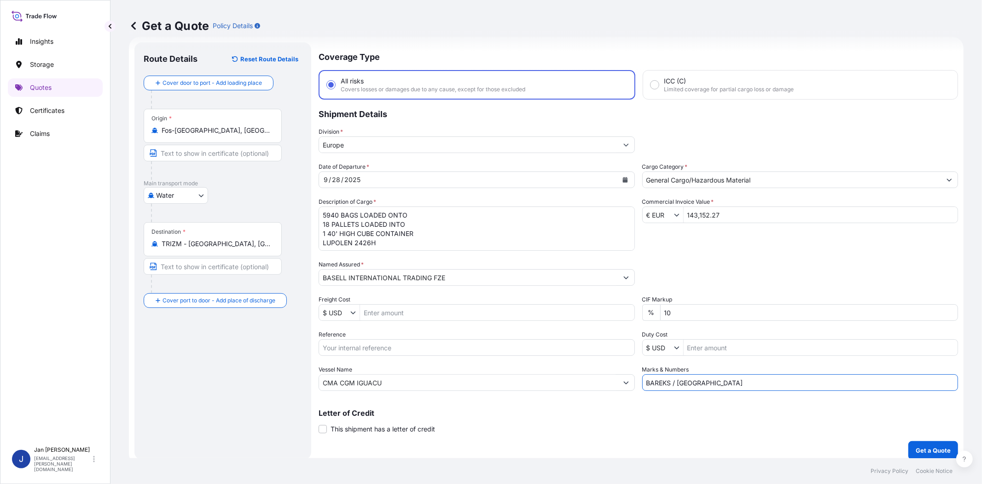
click at [454, 347] on input "Reference" at bounding box center [477, 347] width 316 height 17
paste input "1187450119 // 5013252758 5013255816 304274759"
type input "1187450119 // 5013252758 5013255816 304274759"
click at [711, 266] on div "Packing Category Type to search a container mode Please select a primary mode o…" at bounding box center [801, 273] width 316 height 26
click at [923, 448] on p "Get a Quote" at bounding box center [933, 449] width 35 height 9
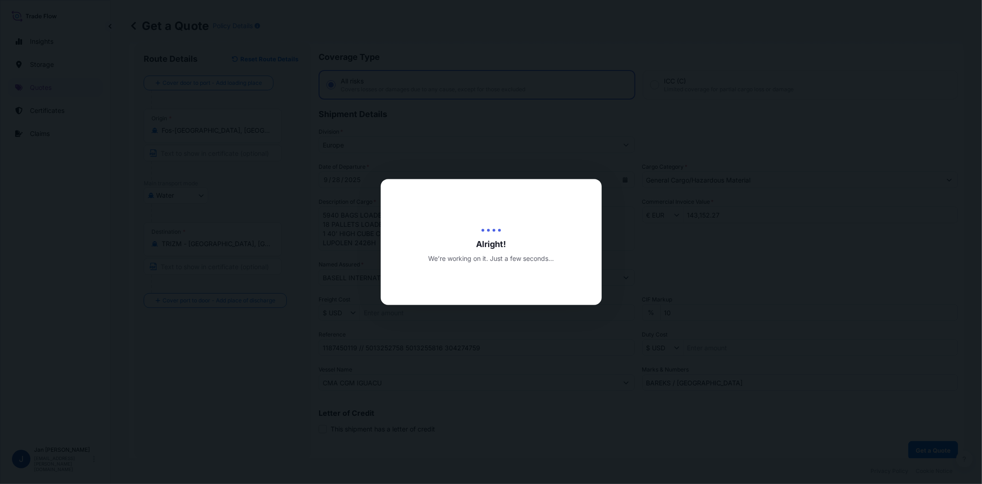
select select "Water"
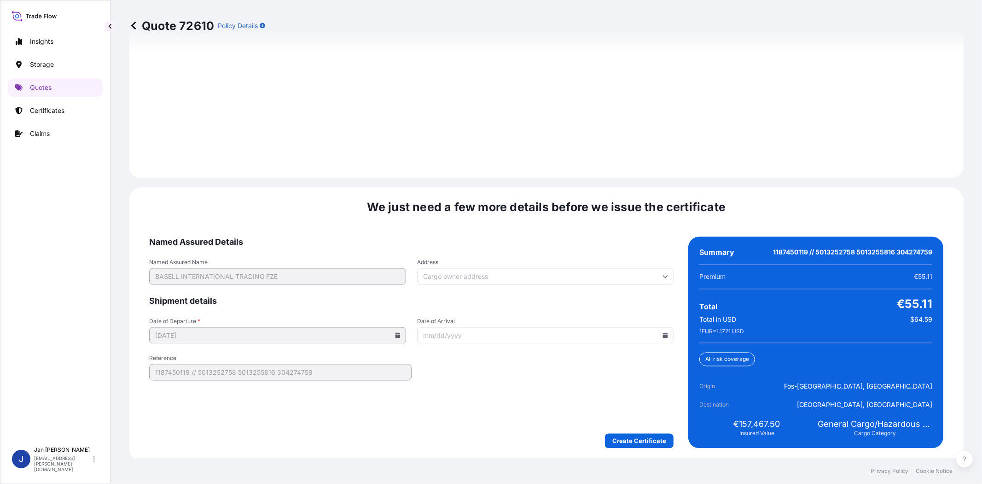
scroll to position [1272, 0]
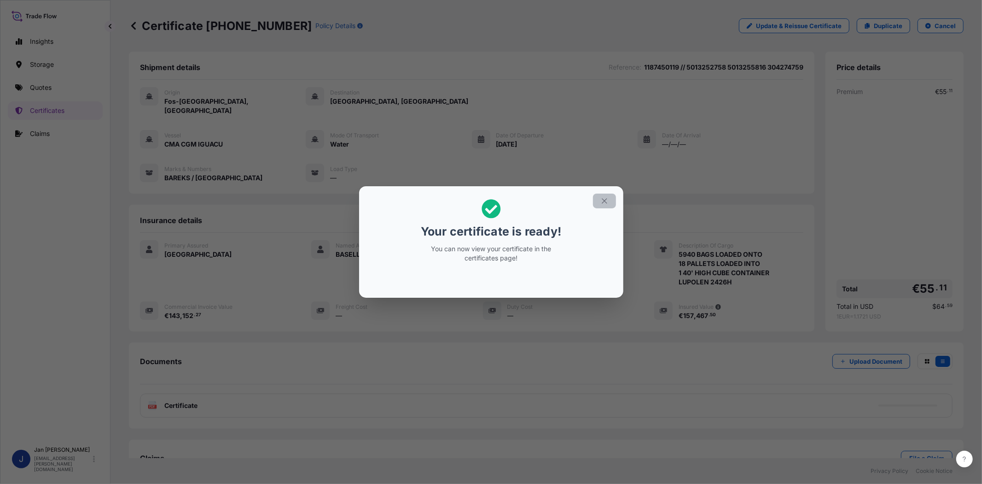
click at [609, 205] on button "button" at bounding box center [604, 200] width 23 height 15
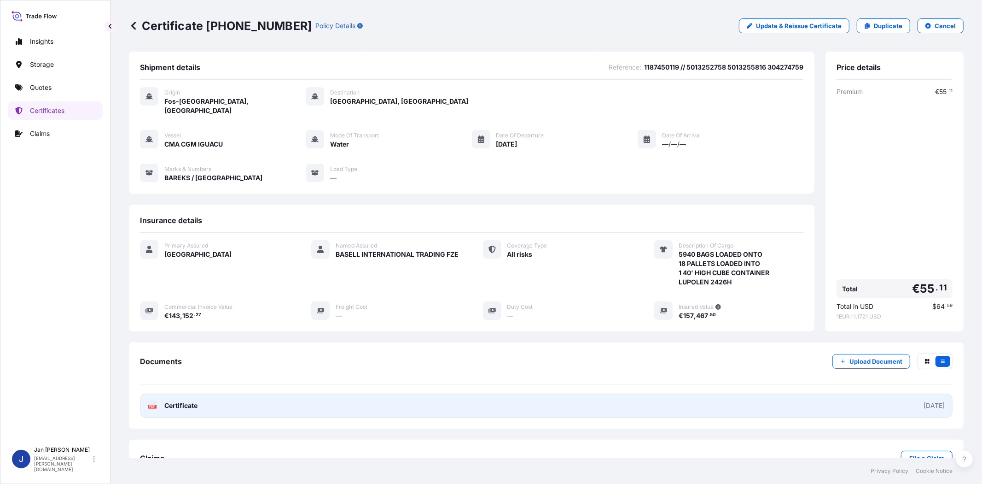
click at [150, 405] on text "PDF" at bounding box center [153, 406] width 6 height 3
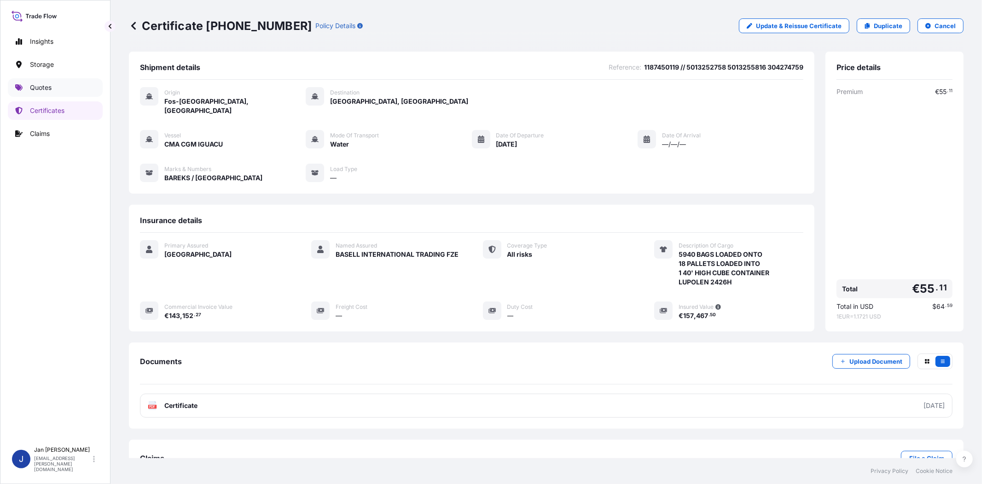
click at [51, 92] on p "Quotes" at bounding box center [41, 87] width 22 height 9
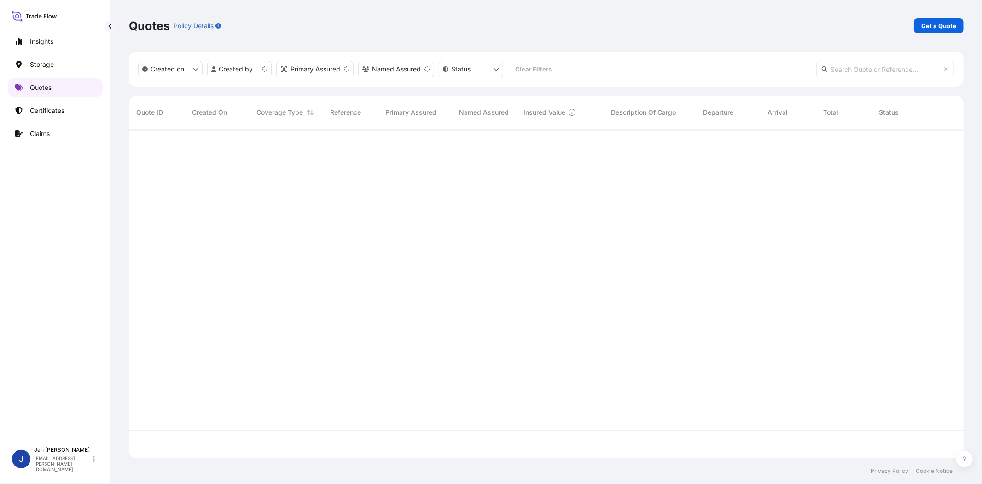
scroll to position [326, 827]
